Goal: Information Seeking & Learning: Learn about a topic

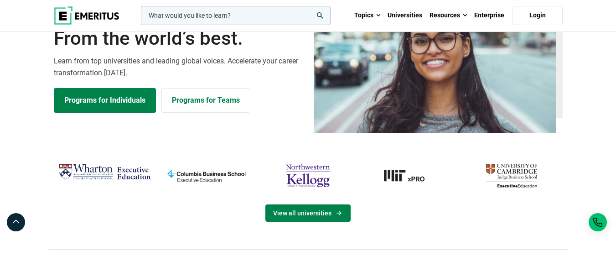
click at [331, 208] on link "View all universities" at bounding box center [307, 212] width 85 height 17
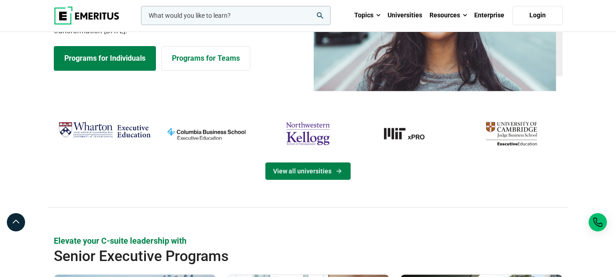
scroll to position [109, 0]
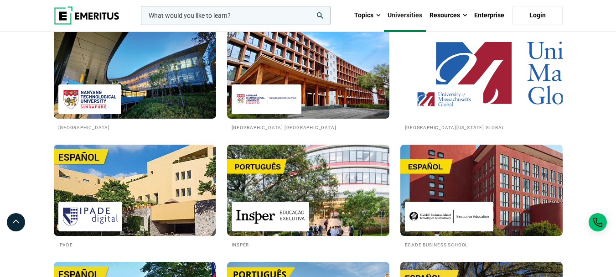
scroll to position [1293, 0]
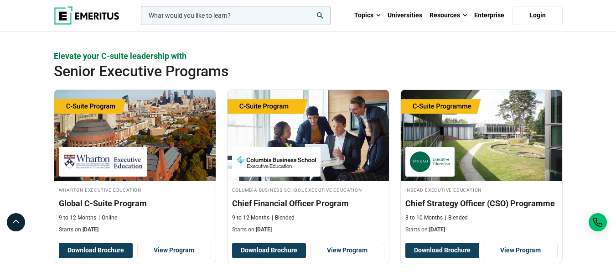
scroll to position [294, 0]
